Goal: Transaction & Acquisition: Purchase product/service

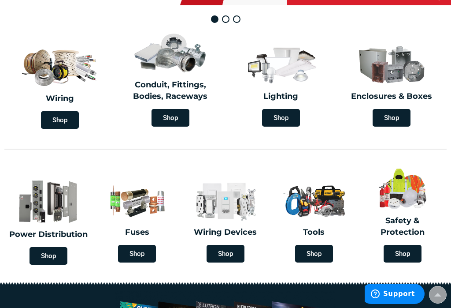
scroll to position [212, 0]
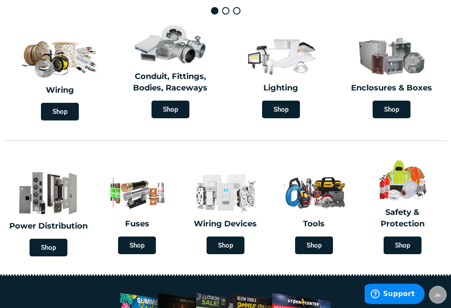
click at [170, 100] on span "Shop" at bounding box center [171, 109] width 38 height 18
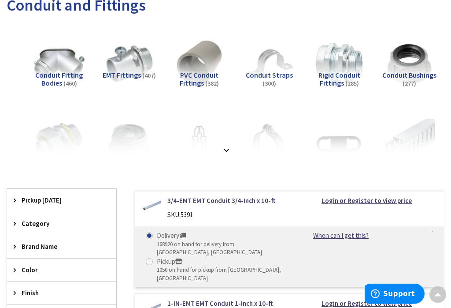
scroll to position [144, 0]
click at [226, 145] on strong at bounding box center [226, 150] width 11 height 10
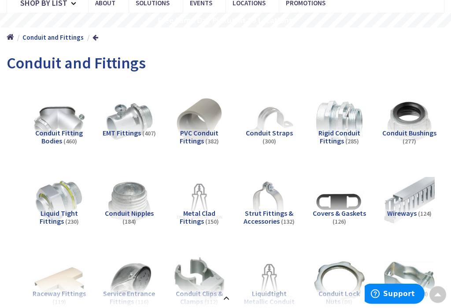
scroll to position [86, 0]
click at [414, 105] on img at bounding box center [409, 121] width 50 height 50
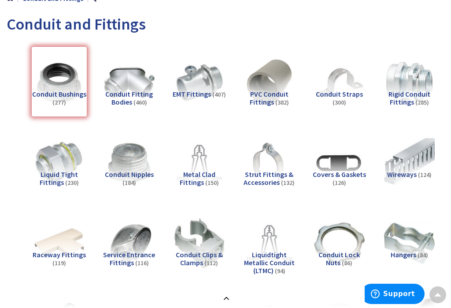
scroll to position [136, 0]
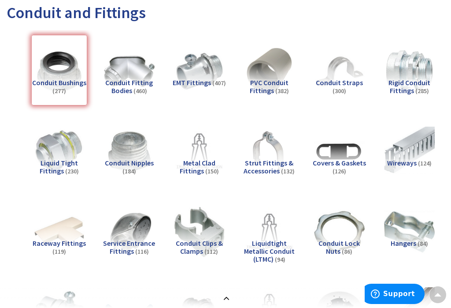
click at [414, 212] on img at bounding box center [409, 232] width 50 height 50
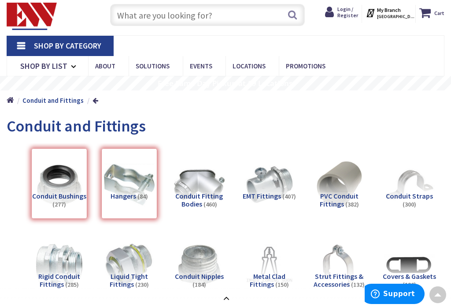
scroll to position [0, 0]
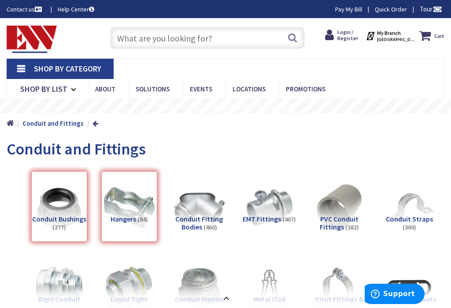
click at [180, 39] on input "text" at bounding box center [207, 38] width 194 height 22
click at [167, 44] on input "text" at bounding box center [207, 38] width 194 height 22
click at [227, 37] on input "text" at bounding box center [207, 38] width 194 height 22
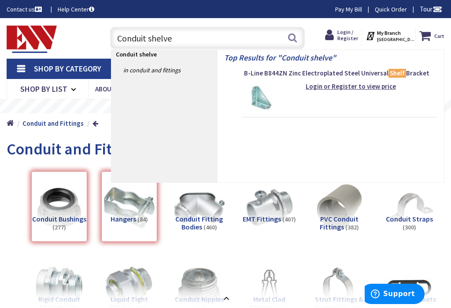
click at [300, 37] on input "Conduit shelve" at bounding box center [207, 38] width 194 height 22
type input "Conduit shelve"
click at [293, 35] on button "Search" at bounding box center [292, 38] width 11 height 20
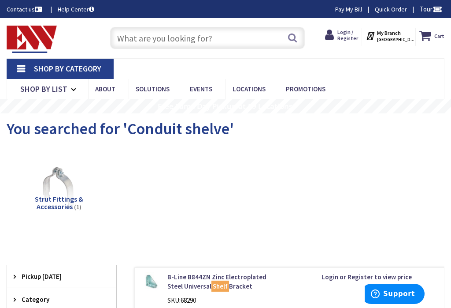
click at [231, 41] on input "text" at bounding box center [207, 38] width 194 height 22
